Goal: Navigation & Orientation: Find specific page/section

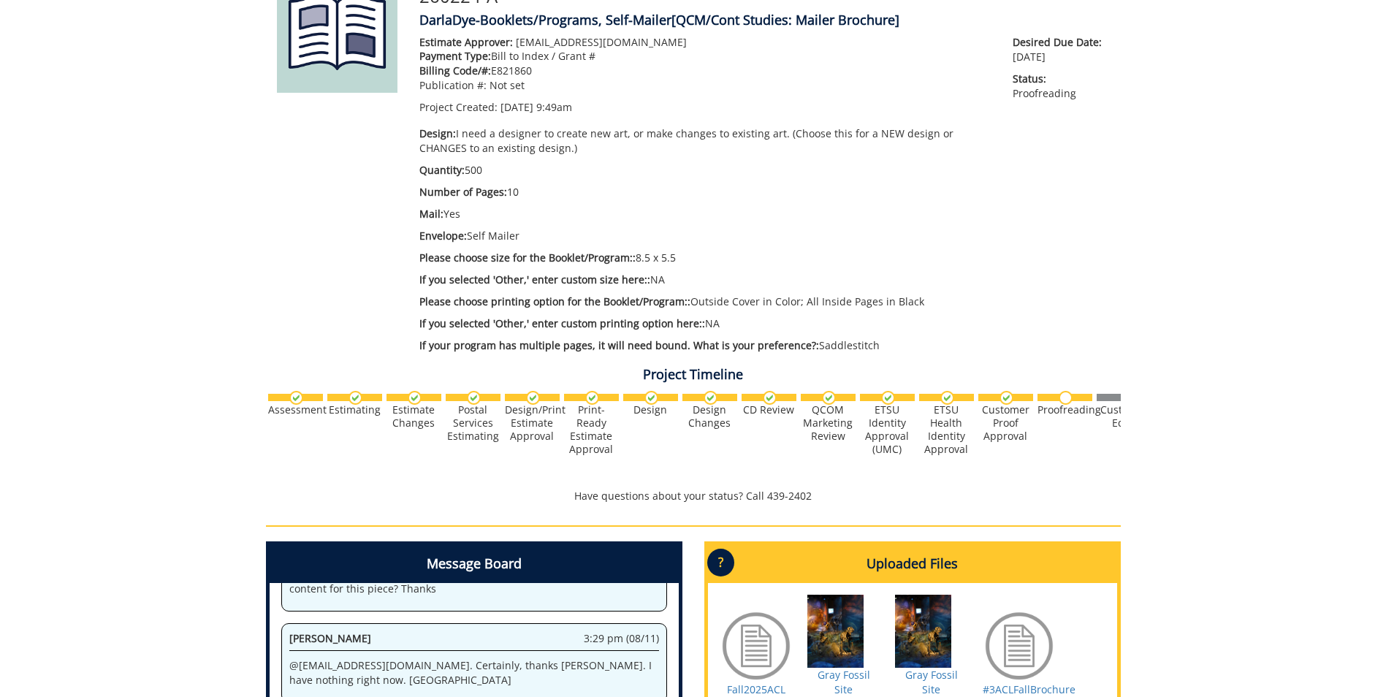
scroll to position [38902, 0]
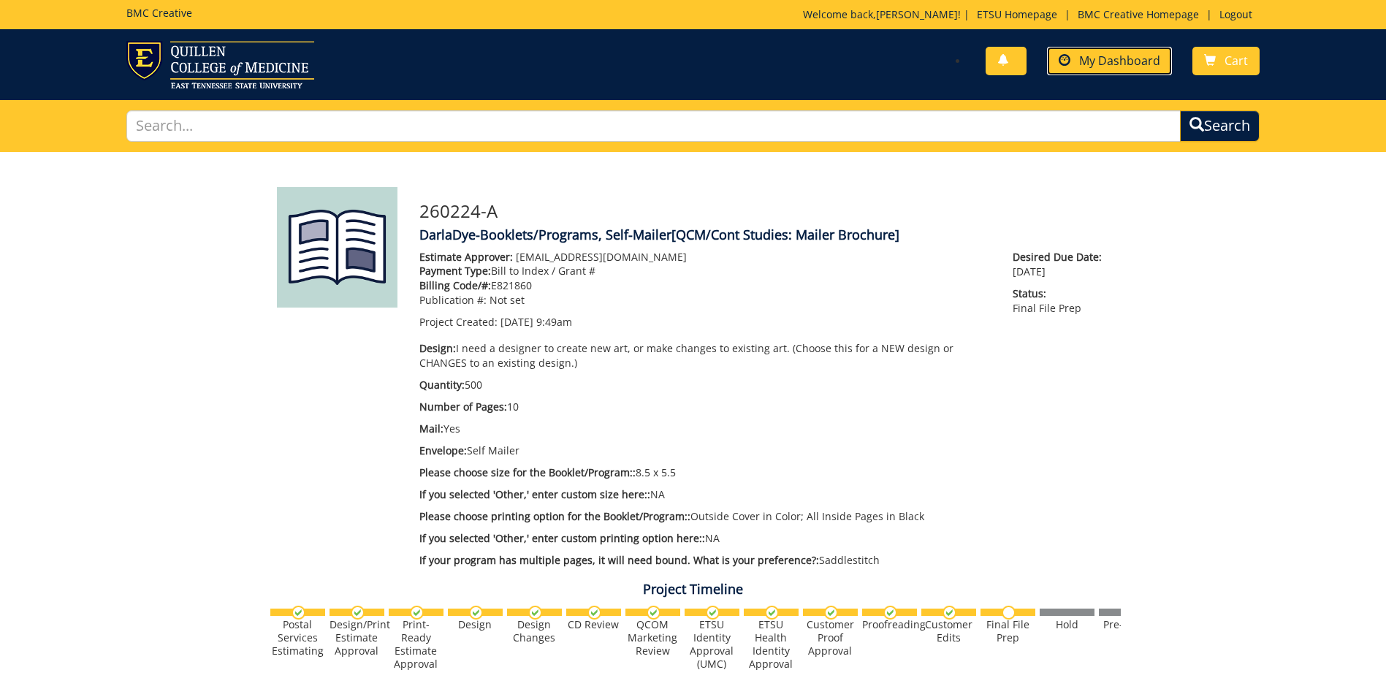
click at [1137, 61] on span "My Dashboard" at bounding box center [1119, 61] width 81 height 16
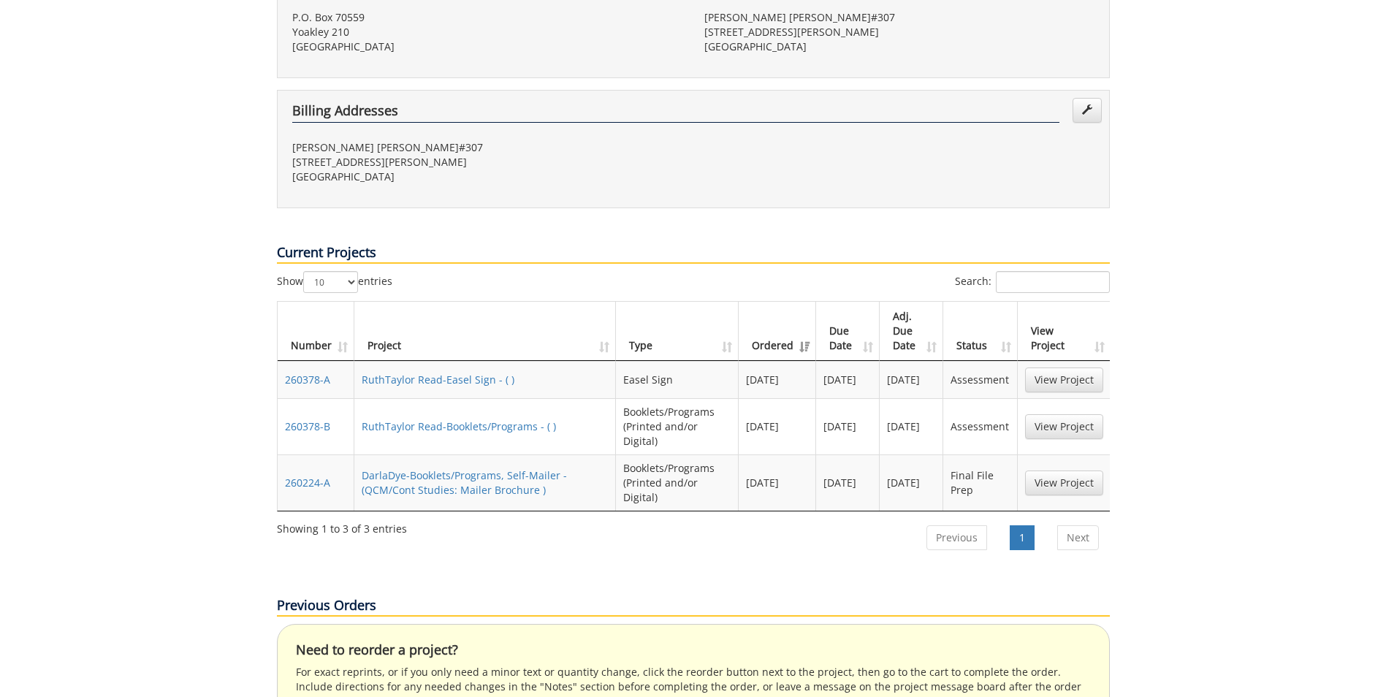
scroll to position [477, 0]
